Goal: Information Seeking & Learning: Learn about a topic

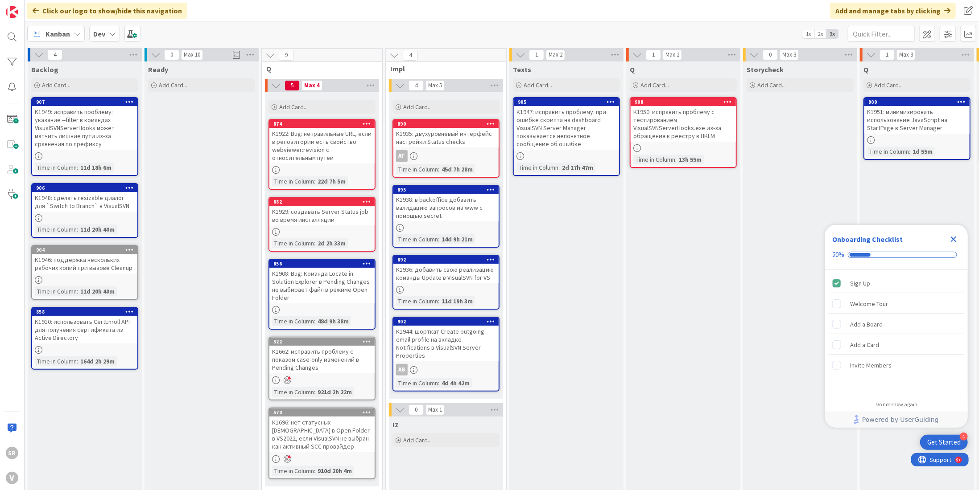
click at [70, 120] on div "K1949: исправить проблему: указание --filter в командах VisualSVNServerHooks мо…" at bounding box center [84, 128] width 105 height 44
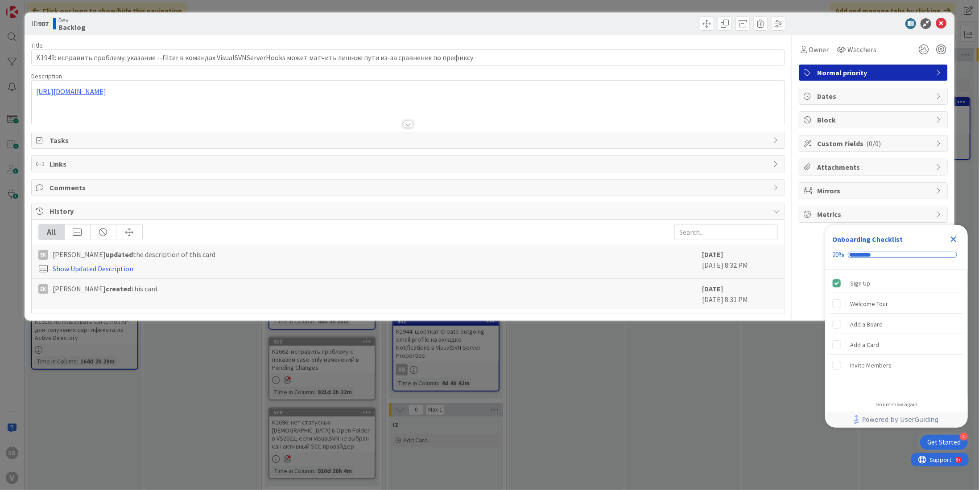
click at [179, 309] on div "All EK [PERSON_NAME] updated the description of this card Show Updated Descript…" at bounding box center [408, 267] width 753 height 94
click at [165, 362] on div "ID 907 Dev Backlog Title 130 / 128 K1949: исправить проблему: указание --filter…" at bounding box center [489, 245] width 979 height 490
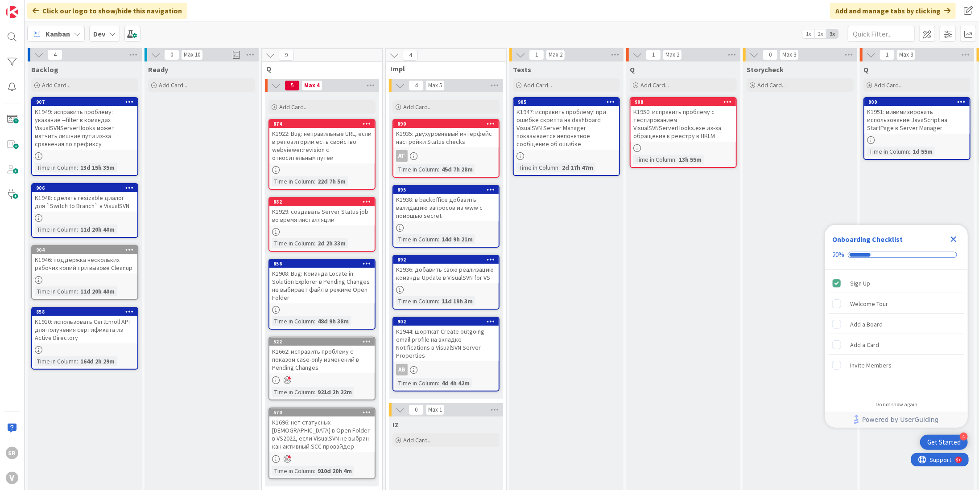
click at [115, 346] on div at bounding box center [84, 350] width 105 height 8
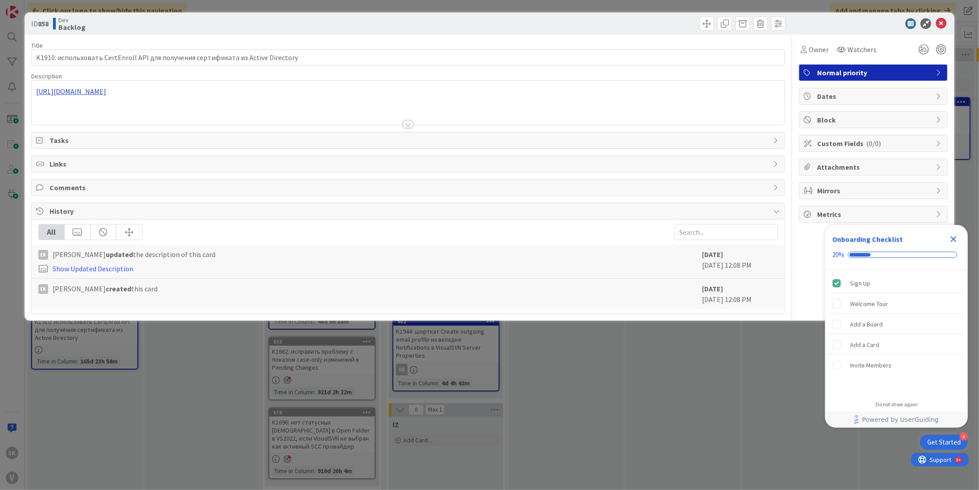
click at [239, 94] on div "[URL][DOMAIN_NAME]" at bounding box center [408, 103] width 753 height 44
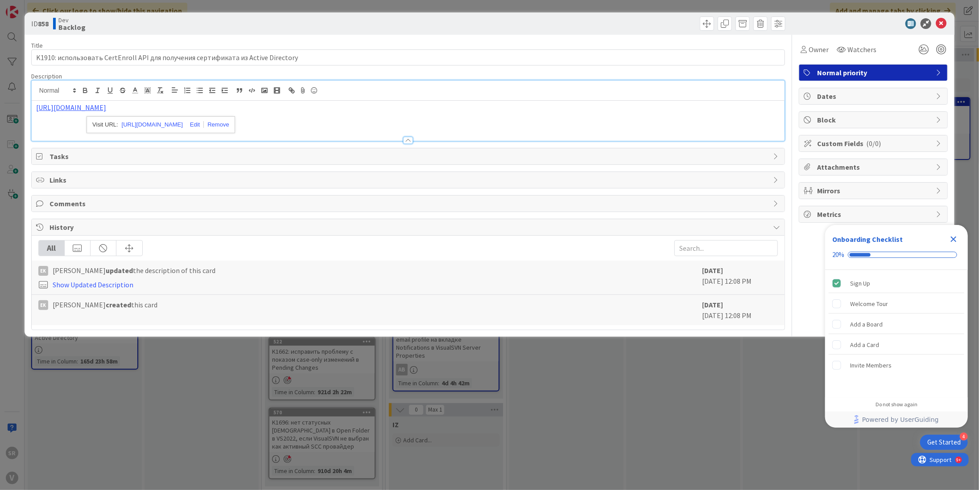
click at [180, 117] on div "[URL][DOMAIN_NAME]" at bounding box center [160, 124] width 148 height 17
click at [178, 124] on link "[URL][DOMAIN_NAME]" at bounding box center [152, 125] width 61 height 12
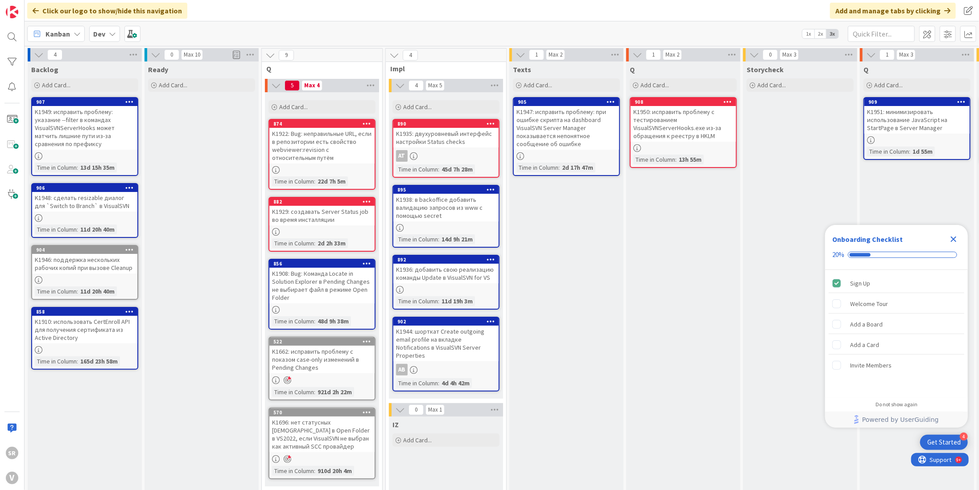
click at [104, 144] on div "K1949: исправить проблему: указание --filter в командах VisualSVNServerHooks мо…" at bounding box center [84, 128] width 105 height 44
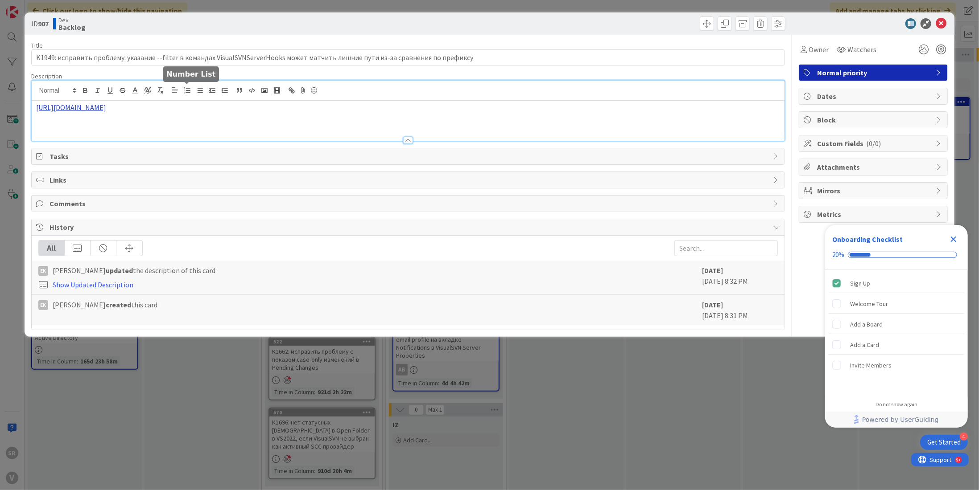
click at [193, 90] on div "[URL][DOMAIN_NAME]" at bounding box center [408, 111] width 753 height 60
click at [184, 123] on link "[URL][DOMAIN_NAME]" at bounding box center [153, 125] width 61 height 12
